Goal: Task Accomplishment & Management: Complete application form

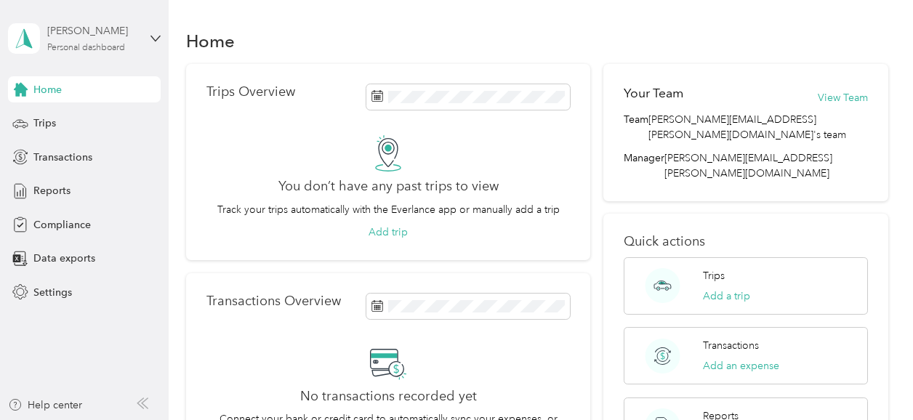
click at [68, 41] on div "[PERSON_NAME] Personal dashboard" at bounding box center [92, 37] width 91 height 29
click at [148, 305] on div "Settings" at bounding box center [84, 292] width 153 height 26
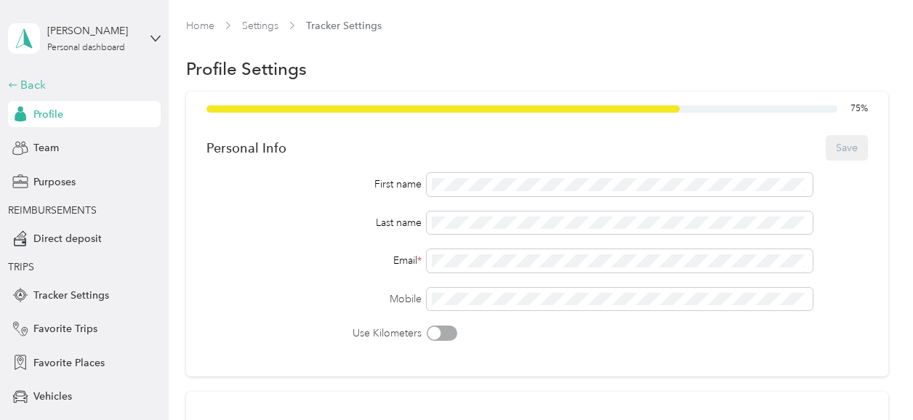
click at [26, 88] on div "Back" at bounding box center [80, 84] width 145 height 17
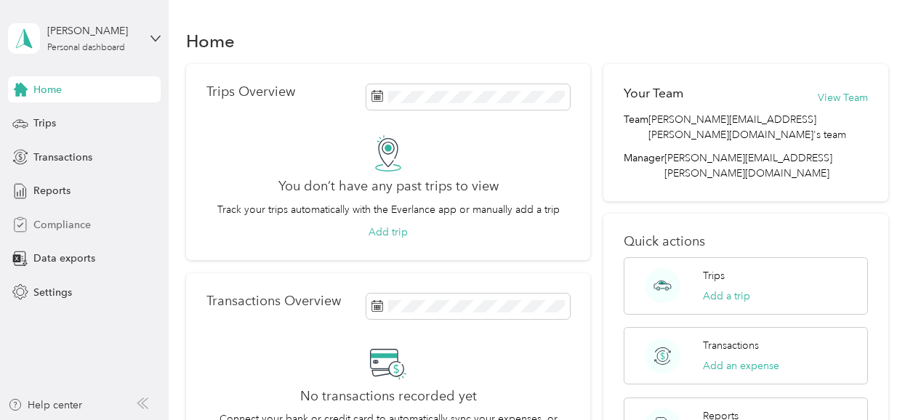
click at [60, 225] on span "Compliance" at bounding box center [61, 224] width 57 height 15
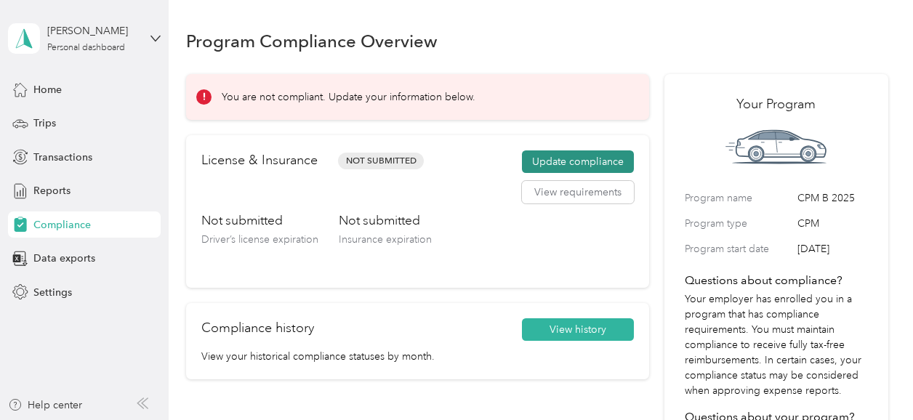
click at [563, 162] on button "Update compliance" at bounding box center [578, 161] width 112 height 23
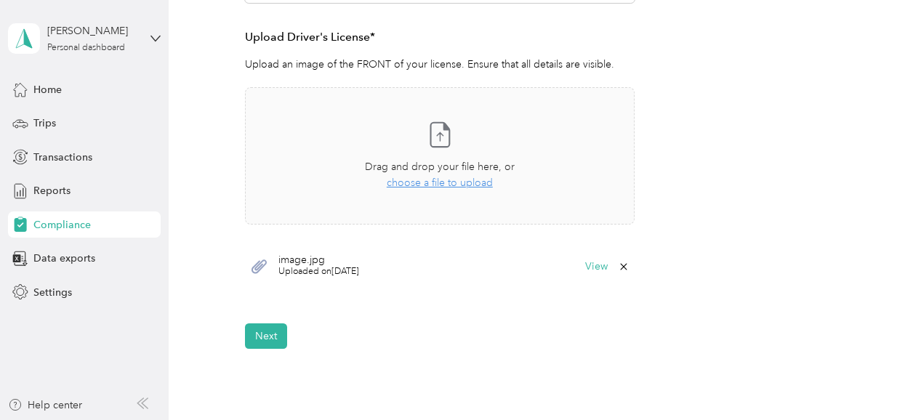
scroll to position [393, 0]
click at [260, 344] on button "Next" at bounding box center [266, 335] width 42 height 25
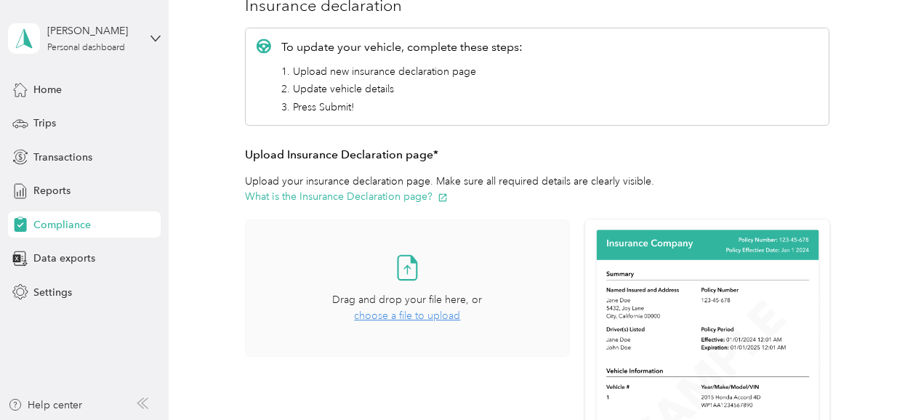
scroll to position [193, 0]
click at [381, 315] on span "choose a file to upload" at bounding box center [407, 316] width 106 height 12
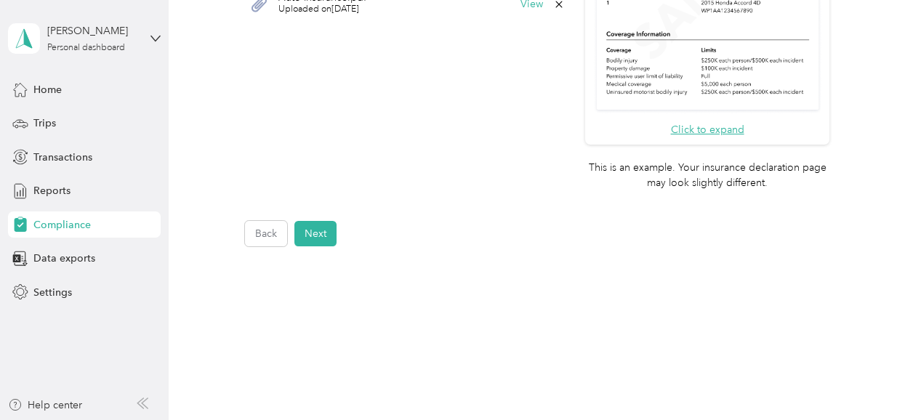
scroll to position [591, 0]
click at [325, 232] on button "Next" at bounding box center [315, 231] width 42 height 25
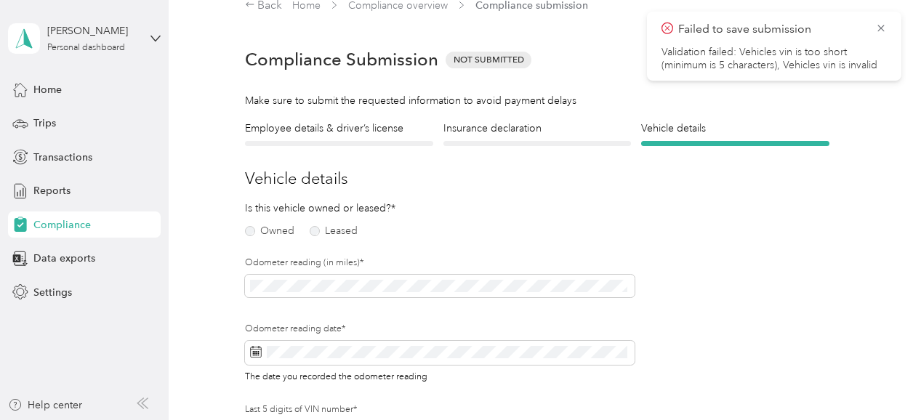
scroll to position [17, 0]
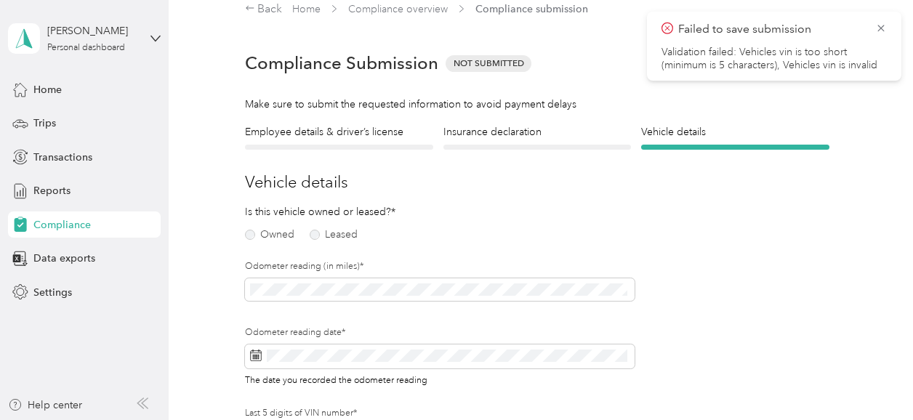
click at [247, 228] on div "Owned Leased" at bounding box center [307, 232] width 125 height 15
click at [249, 235] on label "Owned" at bounding box center [269, 235] width 49 height 10
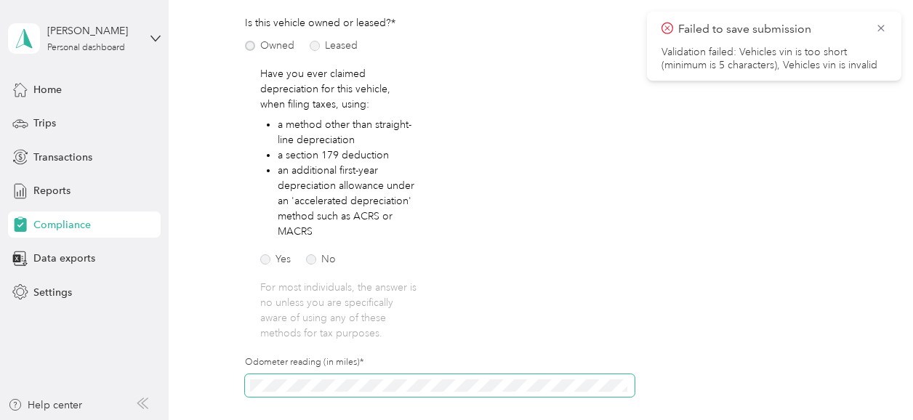
scroll to position [222, 0]
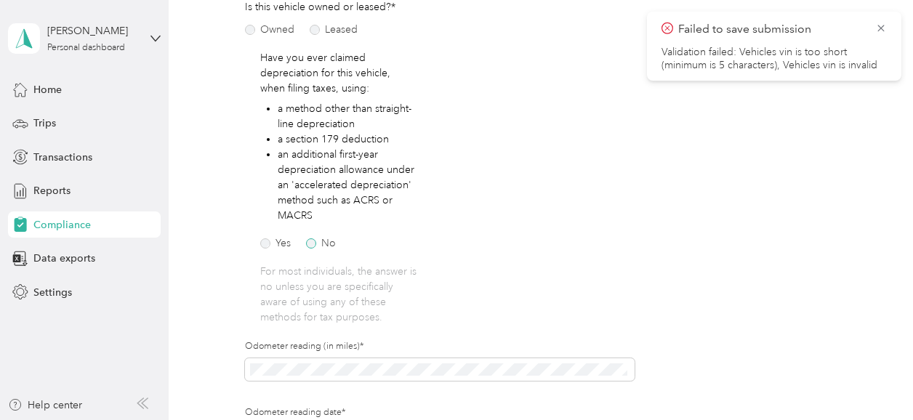
click at [312, 242] on label "No" at bounding box center [321, 243] width 30 height 10
click at [259, 360] on span at bounding box center [440, 369] width 390 height 23
click at [295, 376] on span at bounding box center [440, 369] width 390 height 23
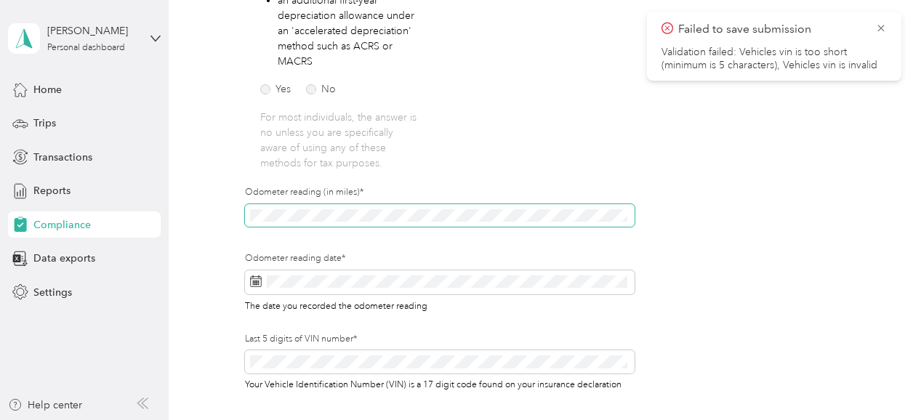
scroll to position [382, 0]
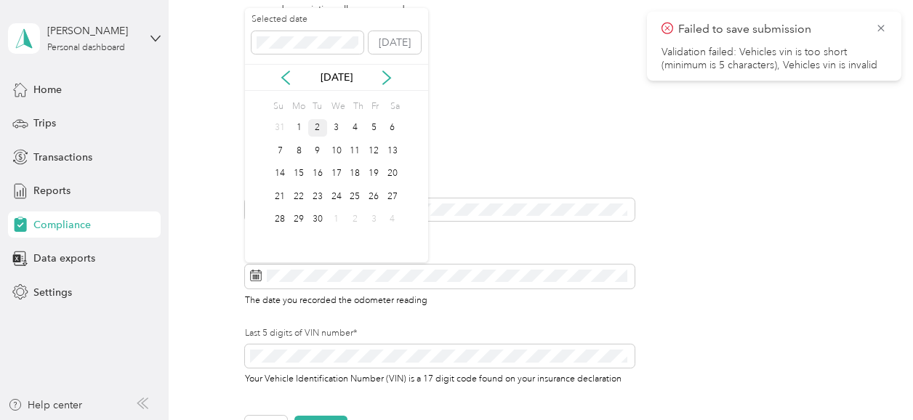
click at [318, 124] on div "2" at bounding box center [317, 128] width 19 height 18
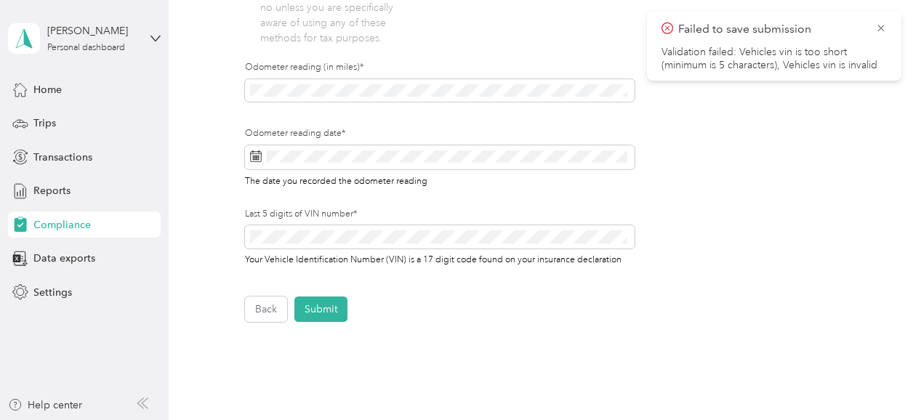
scroll to position [502, 0]
click at [330, 312] on button "Submit" at bounding box center [320, 309] width 53 height 25
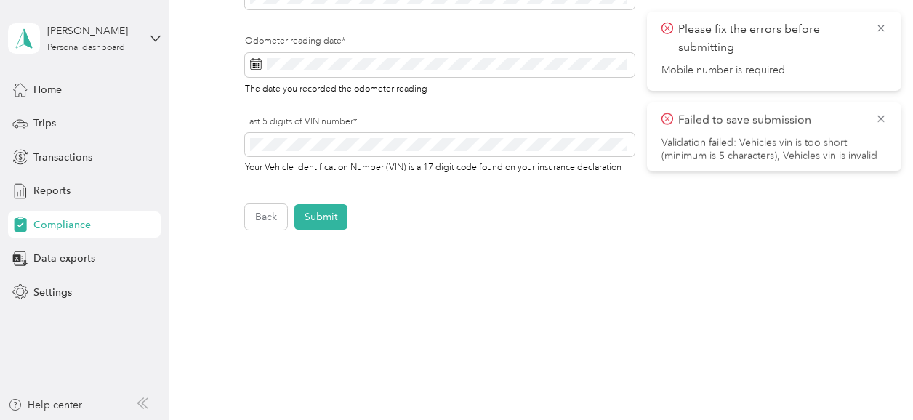
scroll to position [615, 0]
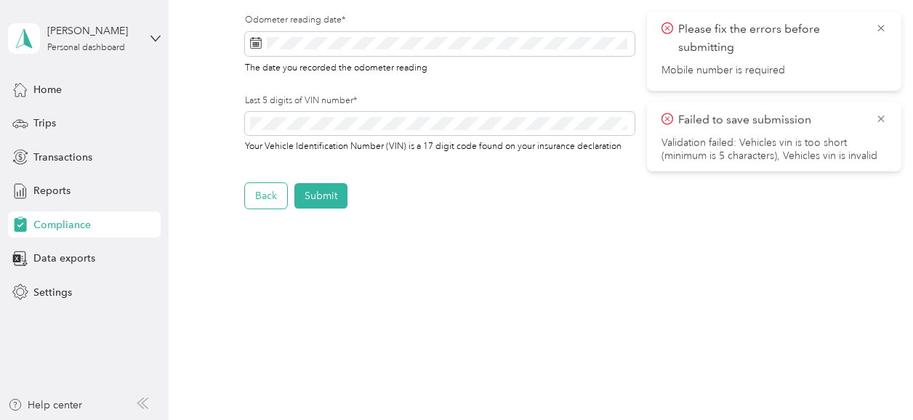
click at [262, 195] on button "Back" at bounding box center [266, 195] width 42 height 25
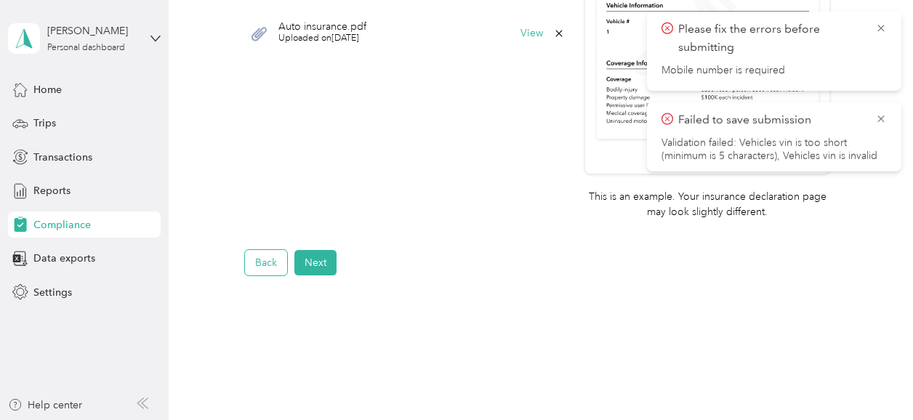
click at [262, 259] on button "Back" at bounding box center [266, 262] width 42 height 25
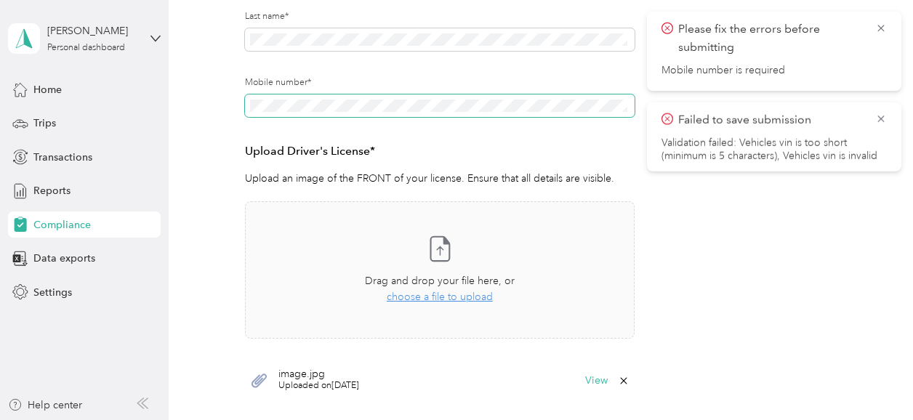
scroll to position [531, 0]
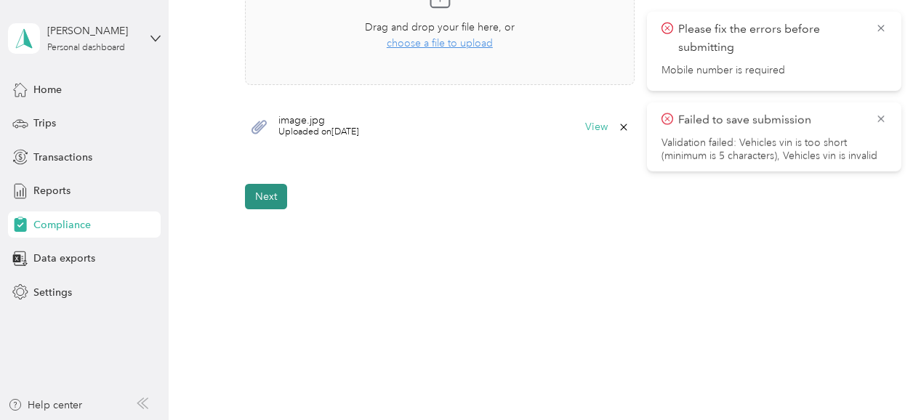
click at [261, 193] on button "Next" at bounding box center [266, 196] width 42 height 25
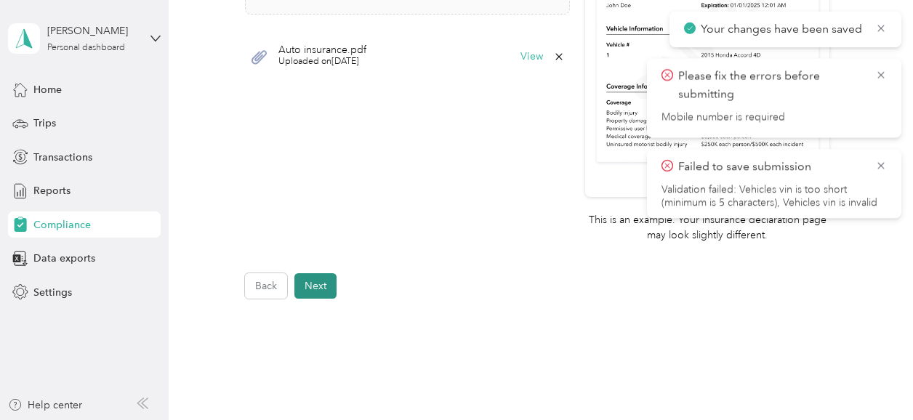
click at [310, 293] on button "Next" at bounding box center [315, 285] width 42 height 25
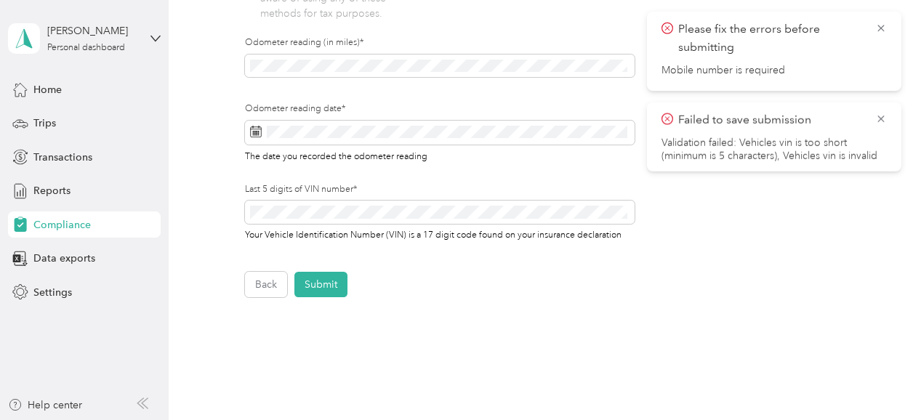
click at [310, 293] on button "Submit" at bounding box center [320, 284] width 53 height 25
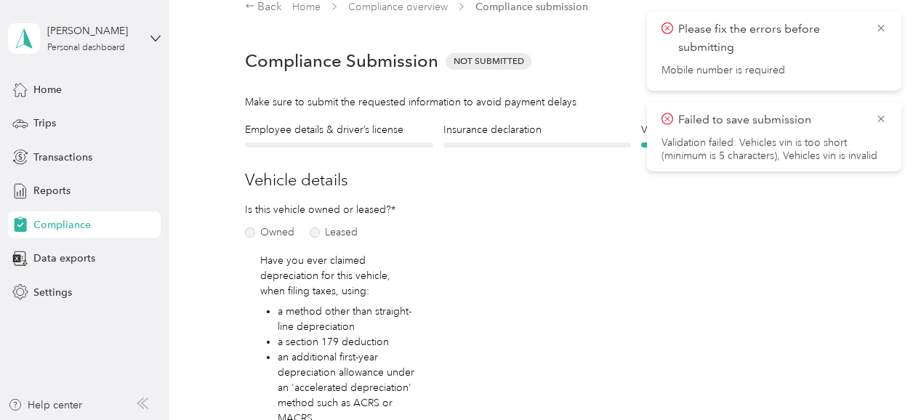
scroll to position [17, 0]
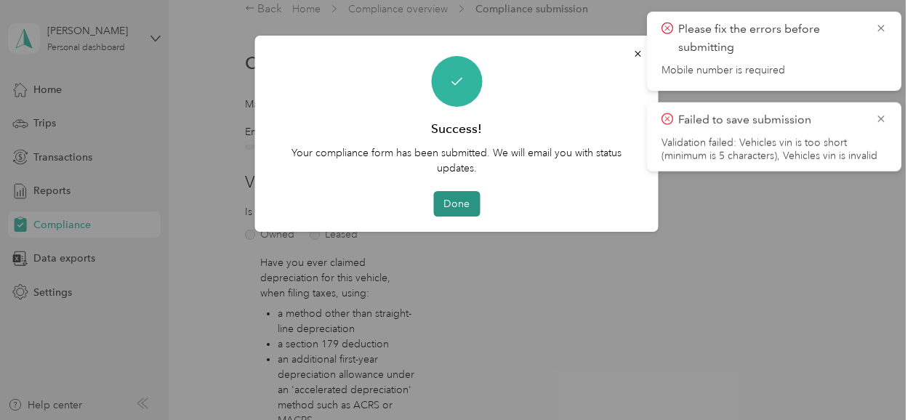
click at [465, 196] on button "Done" at bounding box center [456, 203] width 47 height 25
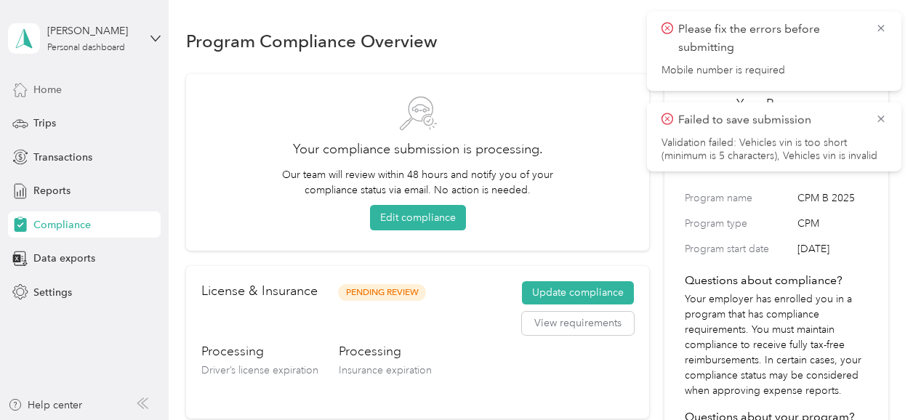
click at [49, 89] on span "Home" at bounding box center [47, 89] width 28 height 15
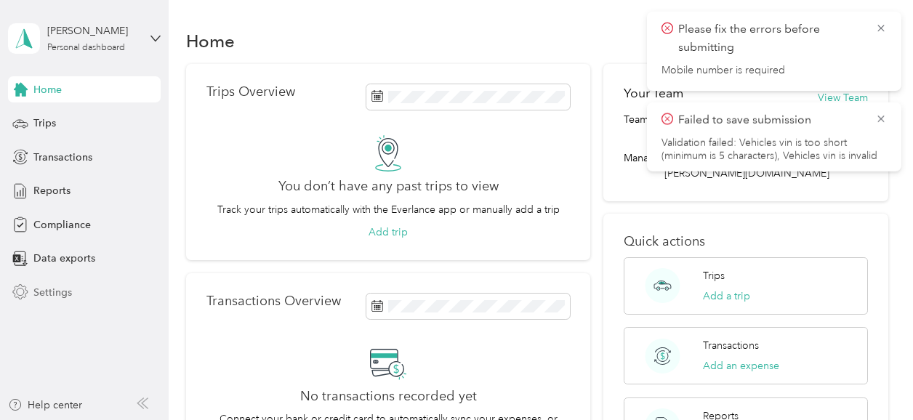
click at [76, 283] on div "Settings" at bounding box center [84, 292] width 153 height 26
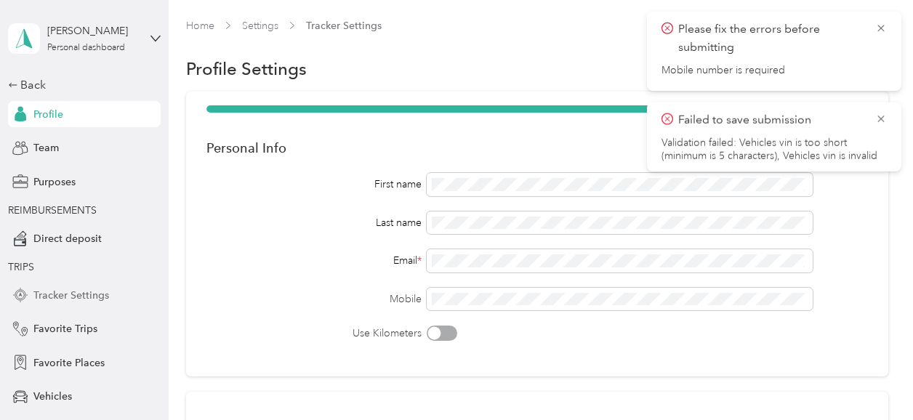
click at [73, 299] on span "Tracker Settings" at bounding box center [71, 295] width 76 height 15
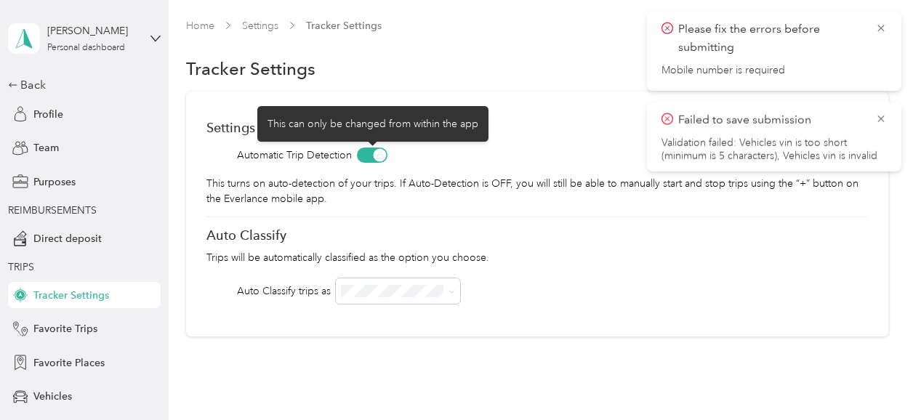
click at [365, 158] on span at bounding box center [372, 155] width 31 height 15
